Goal: Task Accomplishment & Management: Use online tool/utility

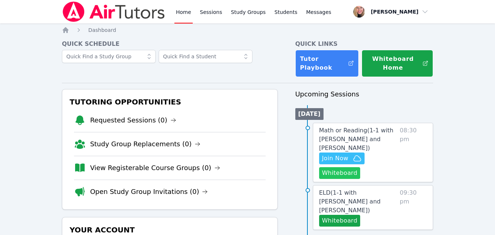
click at [340, 167] on button "Whiteboard" at bounding box center [339, 173] width 41 height 12
click at [328, 154] on span "Join Now" at bounding box center [335, 158] width 26 height 9
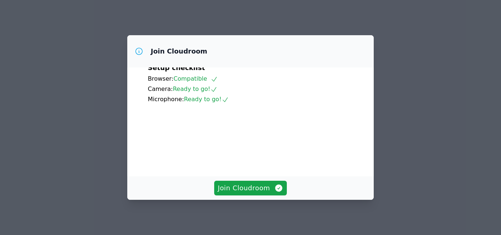
scroll to position [68, 0]
click at [262, 185] on span "Join Cloudroom" at bounding box center [251, 188] width 66 height 10
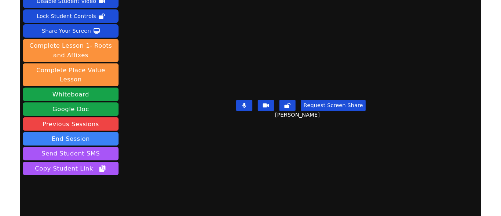
scroll to position [45, 0]
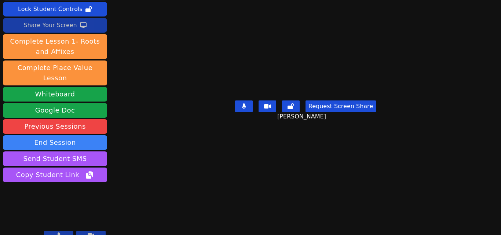
click at [97, 28] on button "Share Your Screen" at bounding box center [55, 25] width 104 height 15
click at [94, 25] on button "Share Your Screen" at bounding box center [55, 25] width 104 height 15
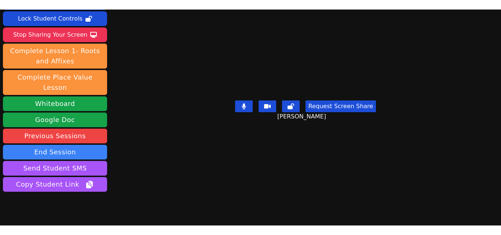
scroll to position [0, 0]
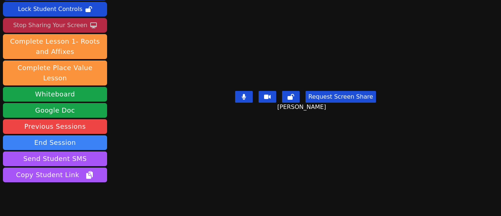
click at [77, 26] on div "Stop Sharing Your Screen" at bounding box center [50, 25] width 74 height 12
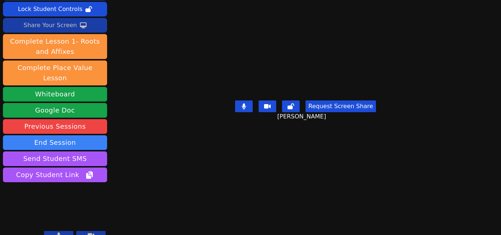
click at [58, 28] on div "Share Your Screen" at bounding box center [50, 25] width 54 height 12
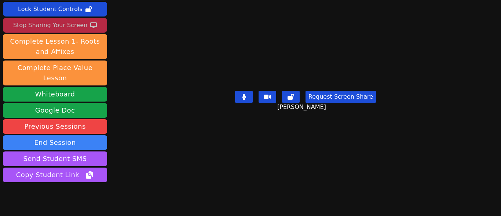
click at [49, 20] on div "Stop Sharing Your Screen" at bounding box center [50, 25] width 74 height 12
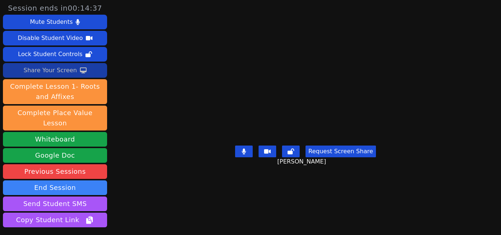
click at [31, 70] on div "Share Your Screen" at bounding box center [50, 70] width 54 height 12
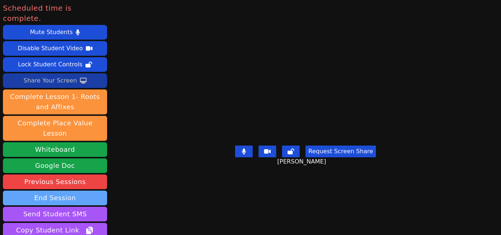
click at [70, 191] on button "End Session" at bounding box center [55, 198] width 104 height 15
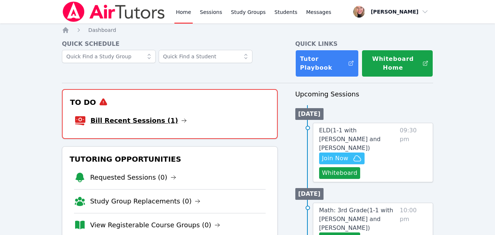
click at [142, 120] on link "Bill Recent Sessions (1)" at bounding box center [139, 120] width 96 height 10
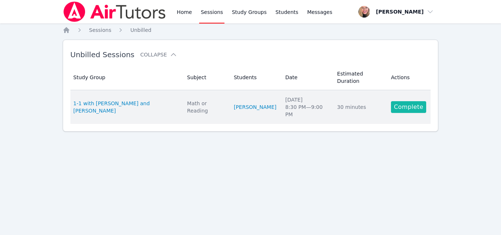
click at [399, 101] on link "Complete" at bounding box center [408, 107] width 35 height 12
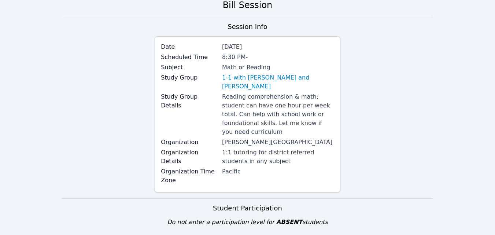
scroll to position [110, 0]
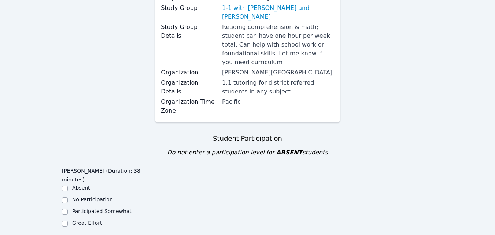
click at [77, 220] on label "Great Effort!" at bounding box center [88, 223] width 32 height 6
click at [68, 221] on input "Great Effort!" at bounding box center [65, 224] width 6 height 6
checkbox input "true"
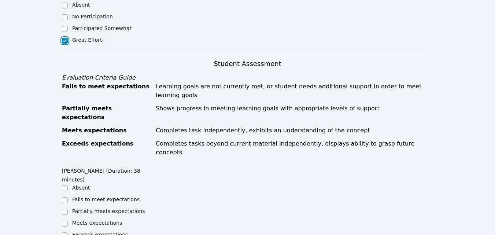
scroll to position [293, 0]
click at [109, 184] on ul "Absent Fails to meet expectations Partially meets expectations Meets expectatio…" at bounding box center [108, 212] width 93 height 56
click at [114, 208] on label "Partially meets expectations" at bounding box center [108, 211] width 73 height 6
click at [68, 209] on input "Partially meets expectations" at bounding box center [65, 212] width 6 height 6
checkbox input "true"
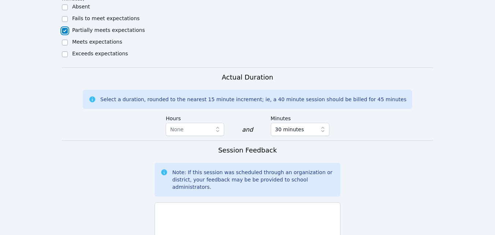
scroll to position [476, 0]
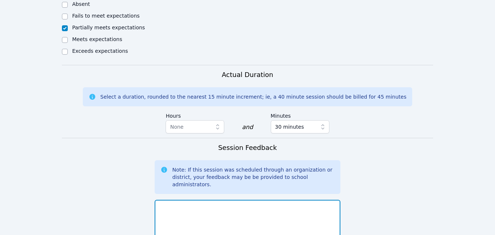
click at [232, 200] on textarea at bounding box center [248, 220] width 186 height 40
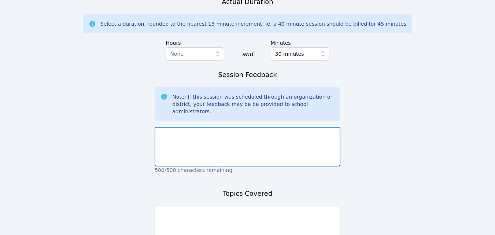
scroll to position [550, 0]
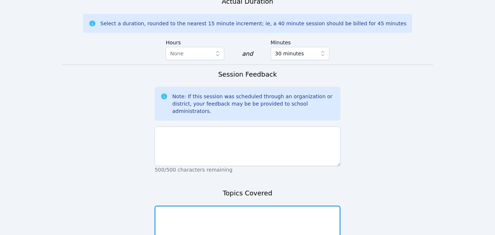
click at [234, 206] on textarea at bounding box center [248, 226] width 186 height 40
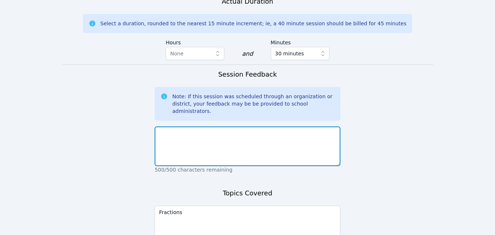
click at [219, 126] on textarea at bounding box center [248, 146] width 186 height 40
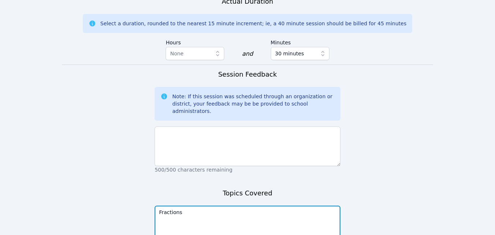
click at [212, 206] on textarea "Fractions" at bounding box center [248, 226] width 186 height 40
click at [159, 206] on textarea "Fractions" at bounding box center [248, 226] width 186 height 40
click at [201, 206] on textarea "Math-Fractions" at bounding box center [248, 226] width 186 height 40
type textarea "Math-Fractions ELA-vocab."
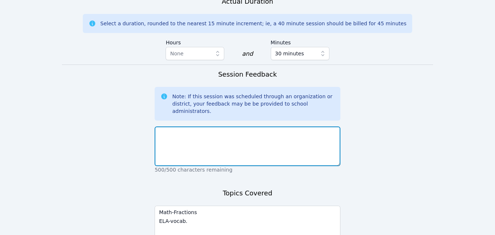
click at [196, 126] on textarea at bounding box center [248, 146] width 186 height 40
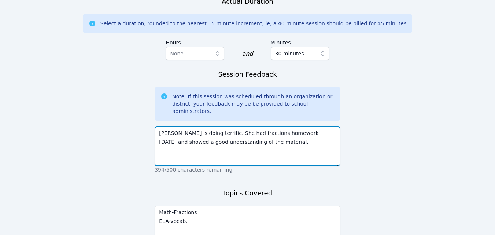
type textarea "Ella is doing terrific. She had fractions homework today and showed a good unde…"
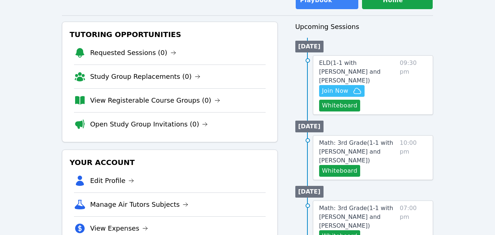
scroll to position [73, 0]
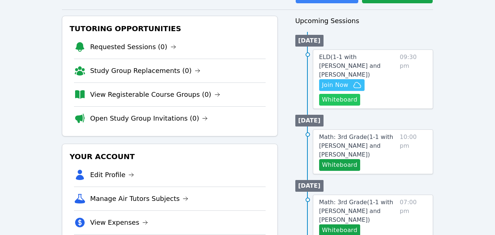
click at [330, 94] on button "Whiteboard" at bounding box center [339, 100] width 41 height 12
click at [357, 81] on icon "button" at bounding box center [357, 85] width 9 height 9
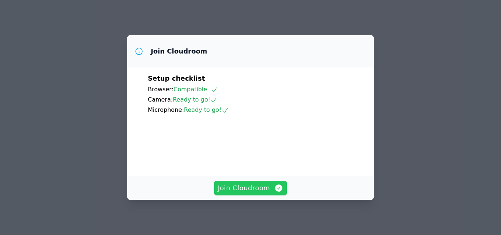
click at [258, 188] on span "Join Cloudroom" at bounding box center [251, 188] width 66 height 10
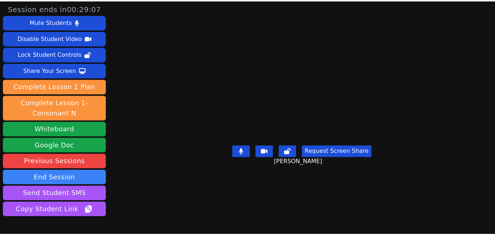
scroll to position [37, 0]
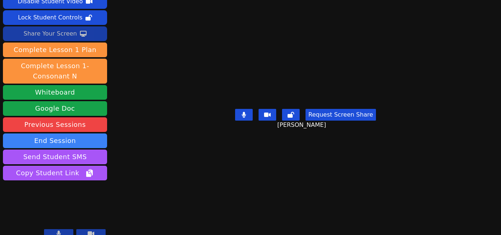
click at [87, 30] on button "Share Your Screen" at bounding box center [55, 33] width 104 height 15
click at [90, 31] on button "Share Your Screen" at bounding box center [55, 33] width 104 height 15
click at [105, 34] on button "Share Your Screen" at bounding box center [55, 33] width 104 height 15
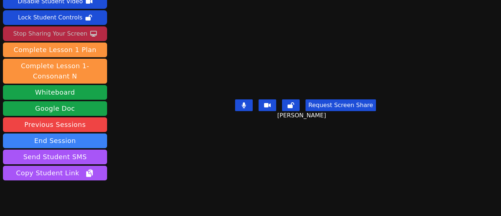
click at [81, 37] on div "Stop Sharing Your Screen" at bounding box center [50, 34] width 74 height 12
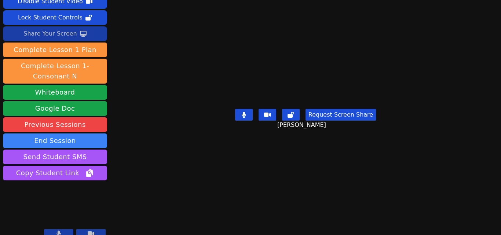
click at [74, 33] on button "Share Your Screen" at bounding box center [55, 33] width 104 height 15
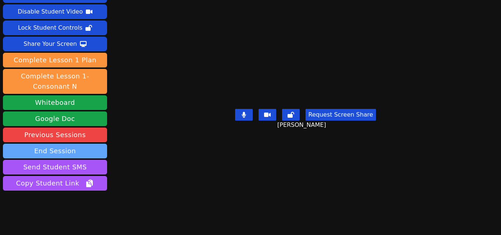
click at [94, 145] on button "End Session" at bounding box center [55, 151] width 104 height 15
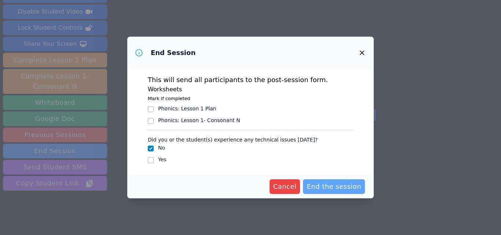
click at [340, 189] on span "End the session" at bounding box center [333, 186] width 55 height 10
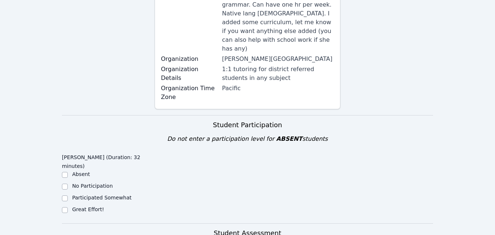
scroll to position [183, 0]
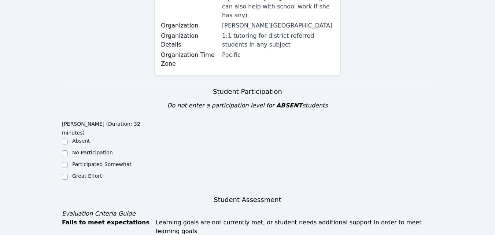
click at [87, 173] on label "Great Effort!" at bounding box center [88, 176] width 32 height 6
click at [68, 174] on input "Great Effort!" at bounding box center [65, 177] width 6 height 6
checkbox input "true"
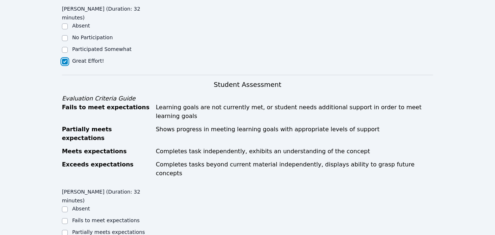
scroll to position [366, 0]
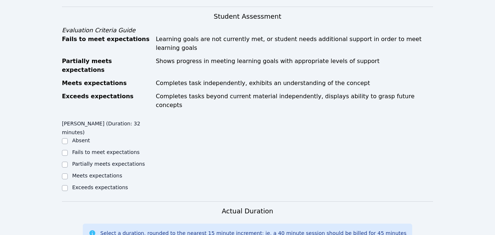
click at [105, 161] on label "Partially meets expectations" at bounding box center [108, 164] width 73 height 6
click at [68, 162] on input "Partially meets expectations" at bounding box center [65, 165] width 6 height 6
checkbox input "true"
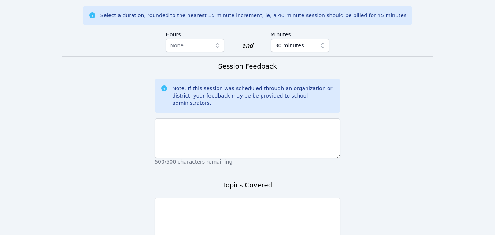
scroll to position [585, 0]
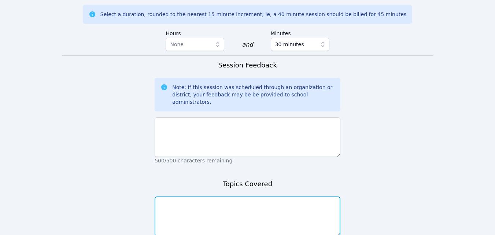
click at [239, 196] on textarea at bounding box center [248, 216] width 186 height 40
type textarea "Phonics. Letter identification. Rhyme -at. Reading words with p/a/n."
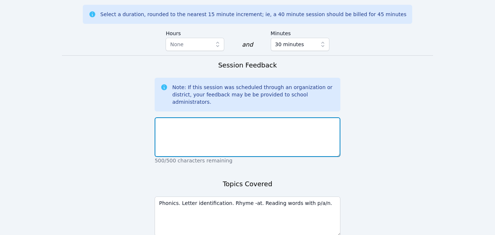
click at [237, 117] on textarea at bounding box center [248, 137] width 186 height 40
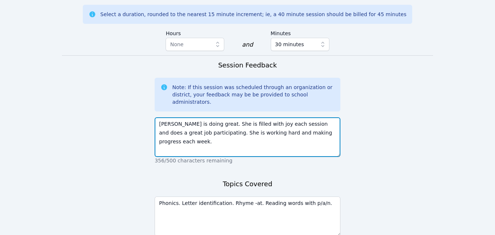
type textarea "Kira is doing great. She is filled with joy each session and does a great job p…"
